Goal: Task Accomplishment & Management: Manage account settings

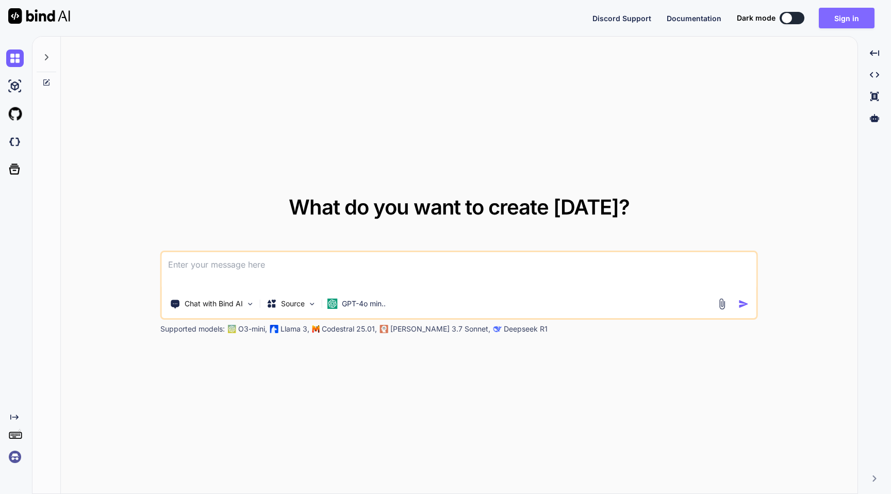
click at [827, 22] on button "Sign in" at bounding box center [847, 18] width 56 height 21
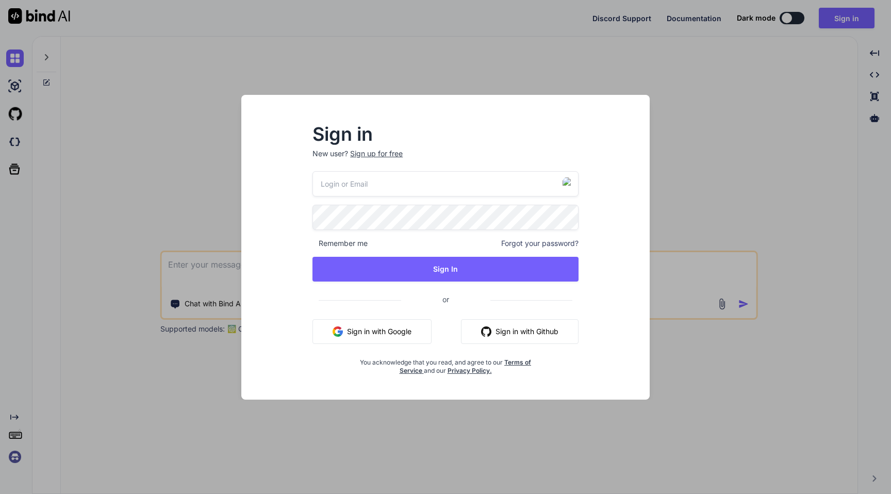
click at [392, 152] on div "Sign up for free" at bounding box center [376, 153] width 53 height 10
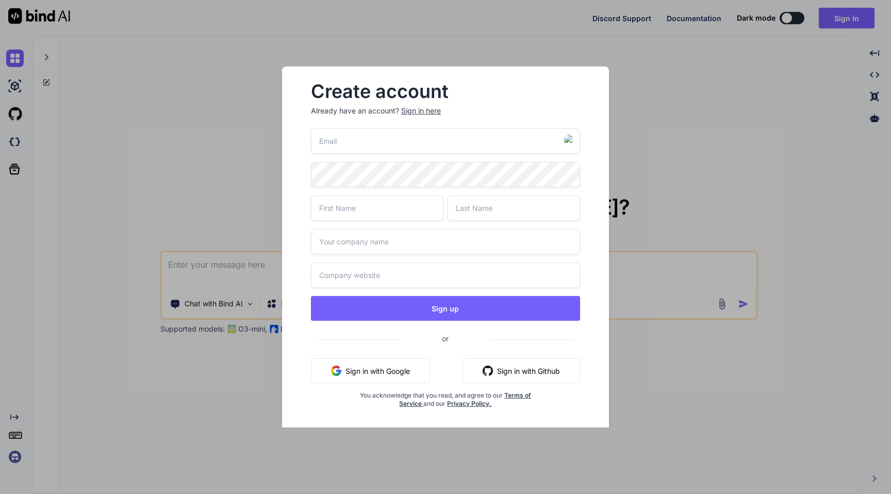
click at [376, 146] on input "email" at bounding box center [445, 140] width 269 height 25
paste input "[EMAIL_ADDRESS][PERSON_NAME][DOMAIN_NAME]"
type input "[EMAIL_ADDRESS][PERSON_NAME][DOMAIN_NAME]"
type input "Emelie"
type input "Ullrich"
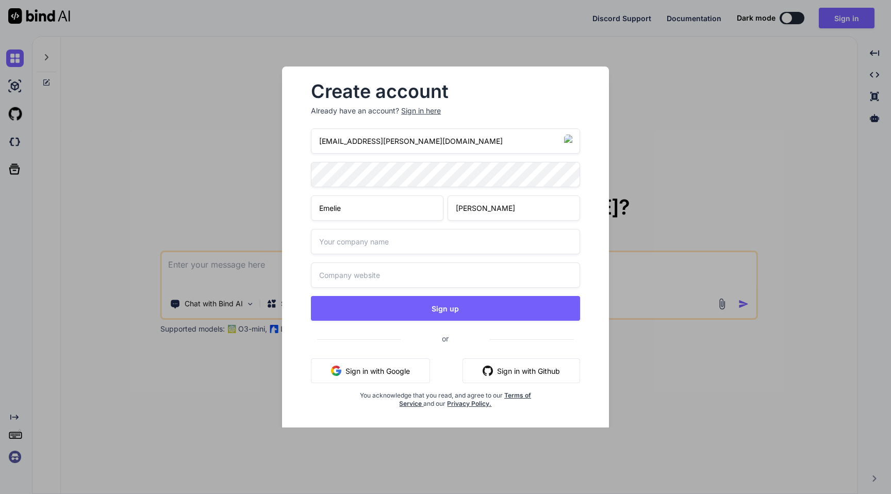
click at [342, 237] on input "text" at bounding box center [445, 241] width 269 height 25
type input "Emelie"
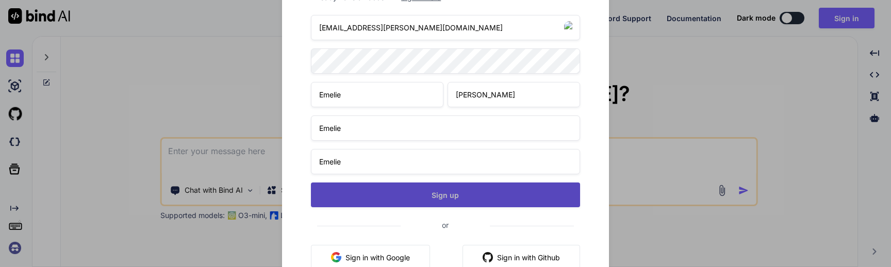
click at [415, 201] on button "Sign up" at bounding box center [445, 194] width 269 height 25
click at [423, 200] on button "Sign up" at bounding box center [445, 194] width 269 height 25
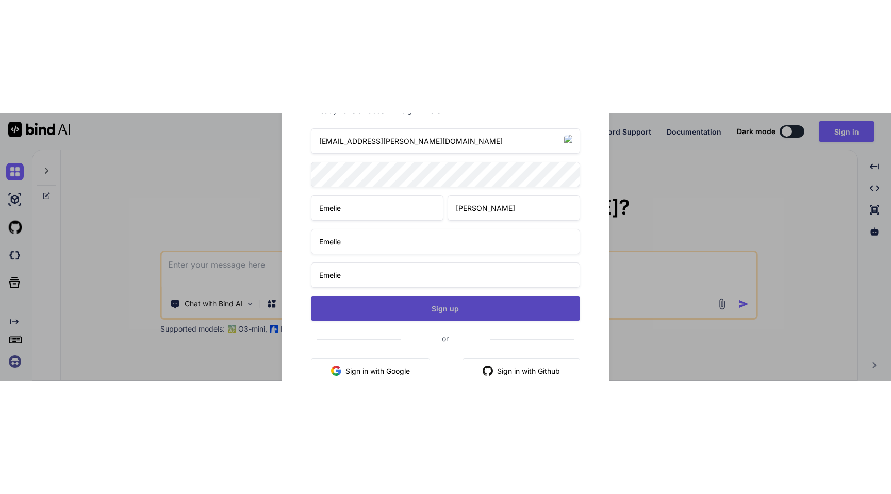
scroll to position [13, 0]
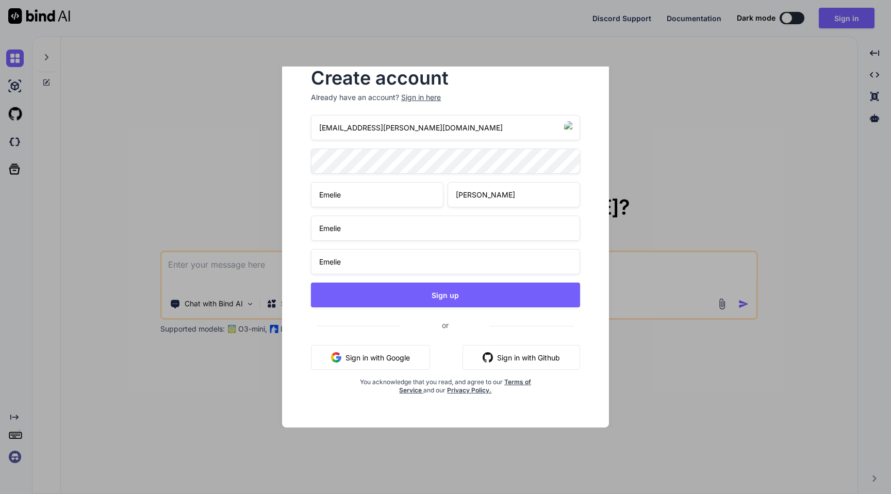
click at [430, 100] on div "Sign in here" at bounding box center [421, 97] width 40 height 10
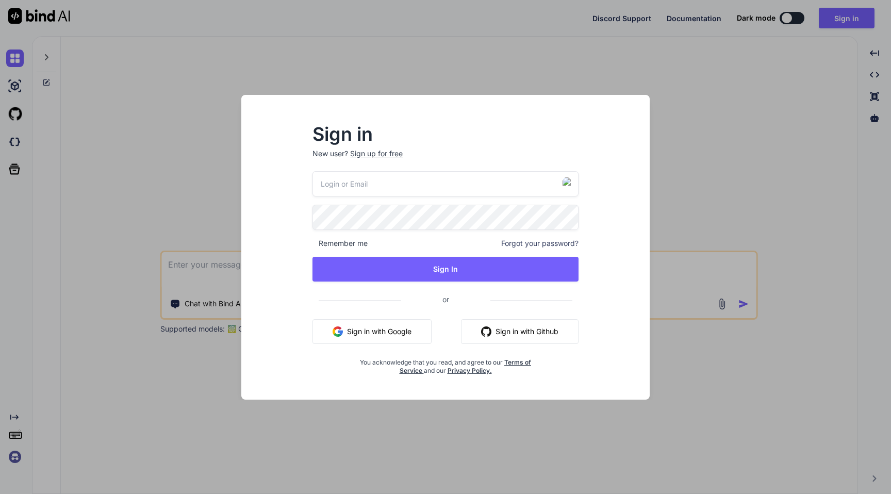
type input "emelie.ullrich@nicheful.io"
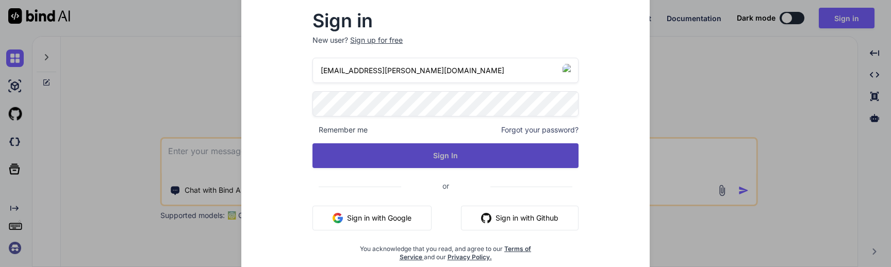
click at [386, 157] on button "Sign In" at bounding box center [445, 155] width 266 height 25
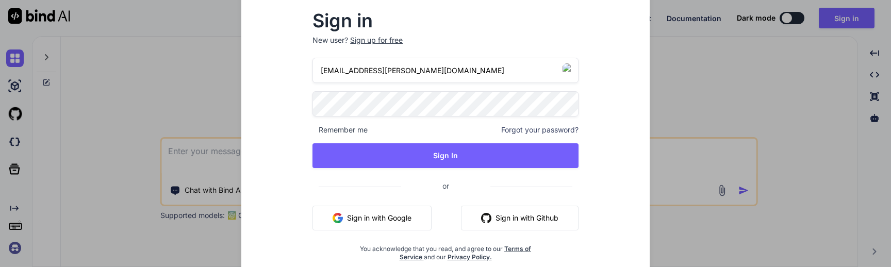
click at [515, 131] on span "Forgot your password?" at bounding box center [539, 130] width 77 height 10
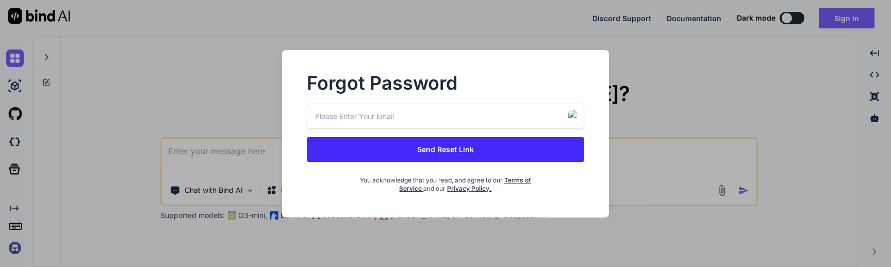
click at [414, 117] on input "email" at bounding box center [445, 116] width 277 height 25
paste input "emelie.ullrich@nicheful.io"
type input "emelie.ullrich@nicheful.io"
click at [416, 157] on button "Send Reset Link" at bounding box center [445, 149] width 277 height 25
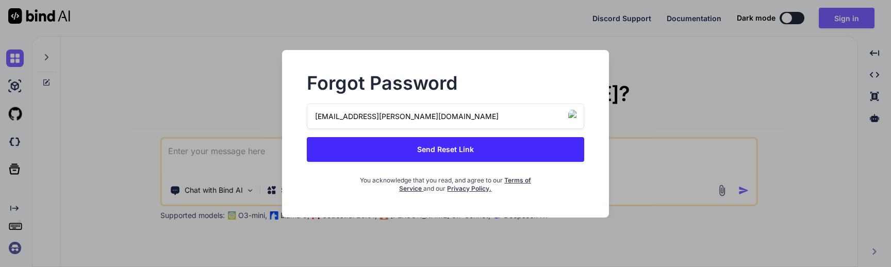
click at [458, 146] on button "Send Reset Link" at bounding box center [445, 149] width 277 height 25
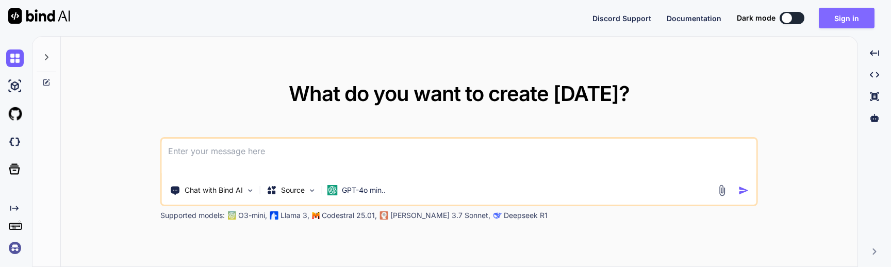
click at [831, 17] on button "Sign in" at bounding box center [847, 18] width 56 height 21
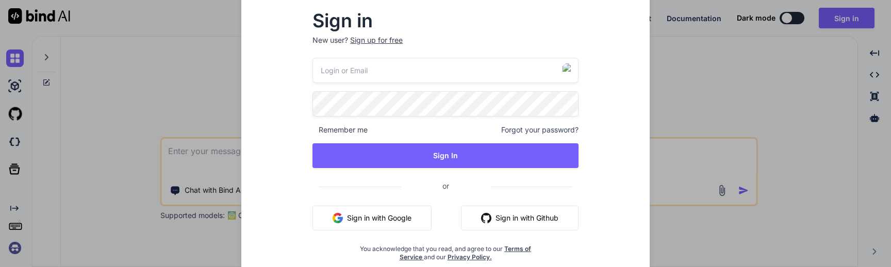
click at [382, 73] on input "email" at bounding box center [445, 70] width 266 height 25
paste input "emelie.ullrich@nicheful.io"
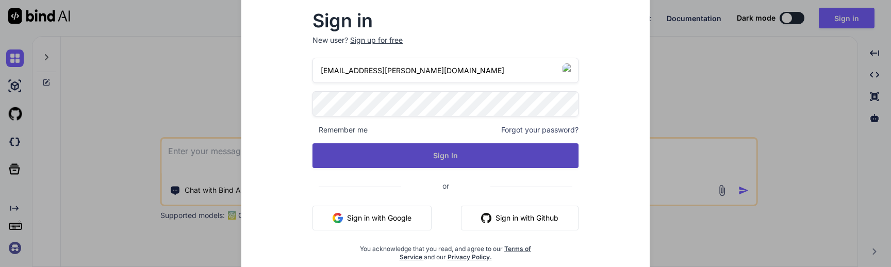
type input "emelie.ullrich@nicheful.io"
click at [440, 158] on button "Sign In" at bounding box center [445, 155] width 266 height 25
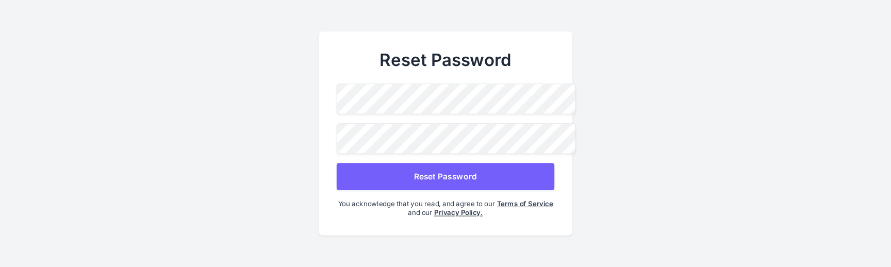
click at [414, 173] on button "Reset Password" at bounding box center [446, 176] width 218 height 27
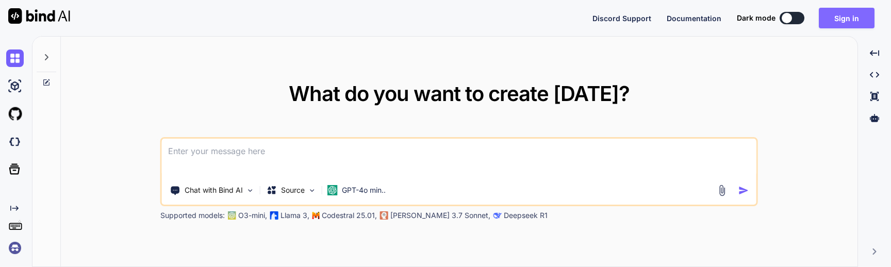
click at [861, 18] on button "Sign in" at bounding box center [847, 18] width 56 height 21
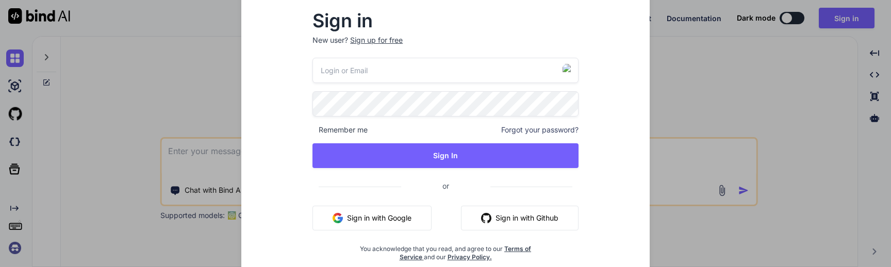
type input "[EMAIL_ADDRESS][PERSON_NAME][DOMAIN_NAME]"
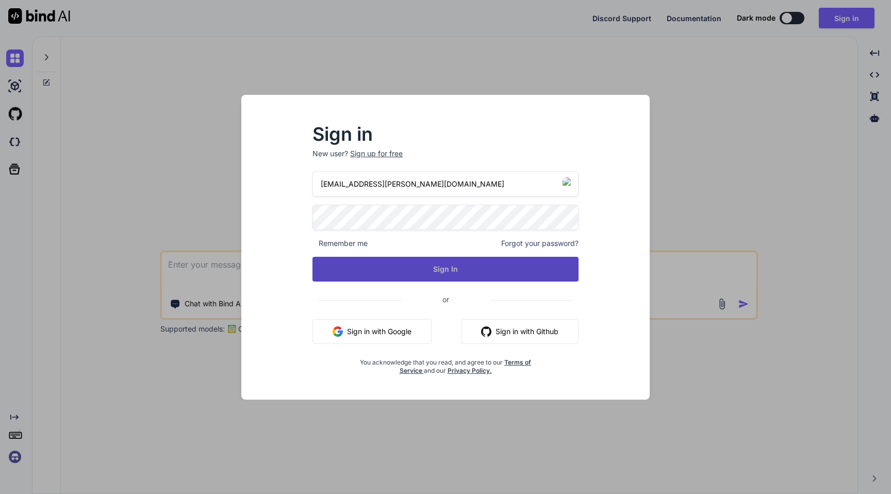
click at [458, 264] on button "Sign In" at bounding box center [445, 269] width 266 height 25
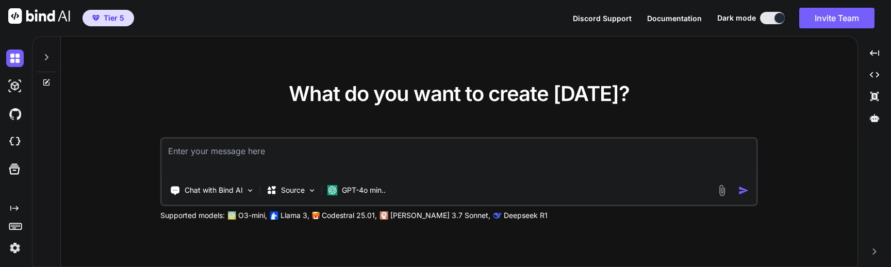
click at [16, 246] on img at bounding box center [15, 248] width 18 height 18
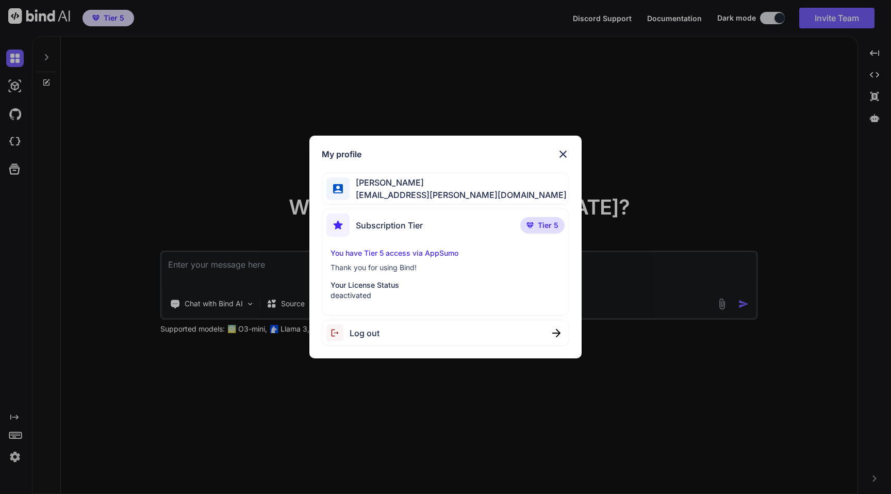
click at [563, 149] on img at bounding box center [563, 154] width 12 height 12
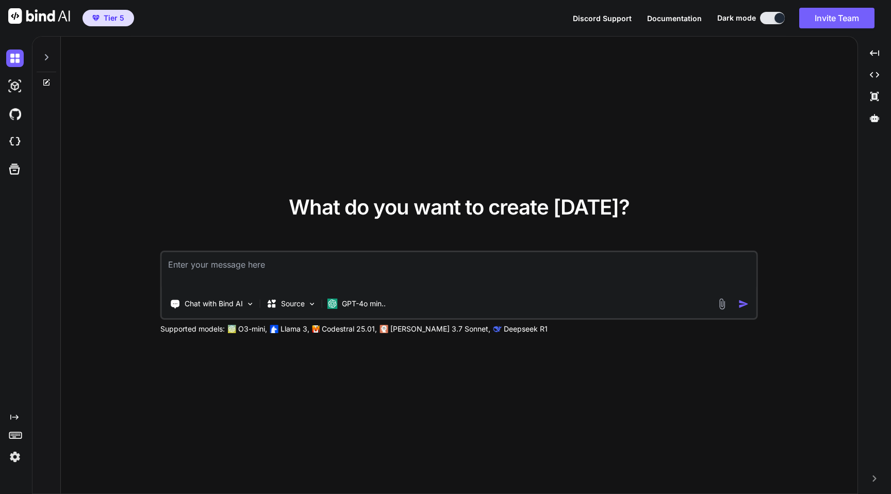
click at [20, 459] on img at bounding box center [15, 457] width 18 height 18
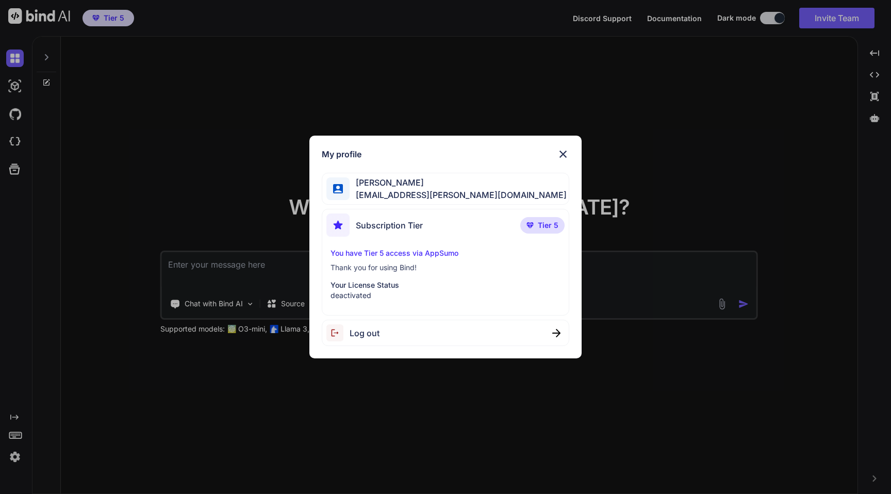
click at [358, 339] on div "Log out" at bounding box center [352, 332] width 53 height 17
